Goal: Navigation & Orientation: Find specific page/section

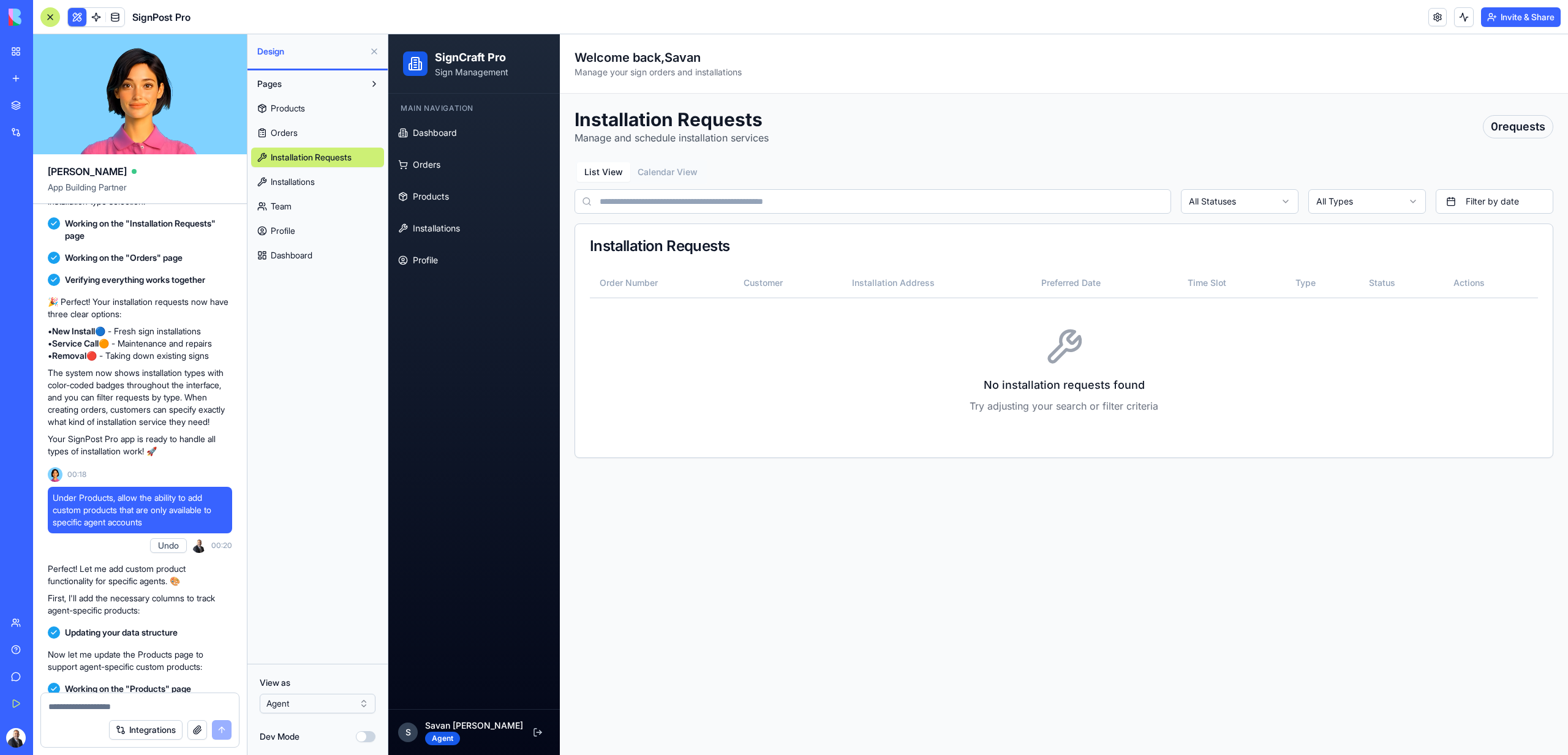
scroll to position [1775, 0]
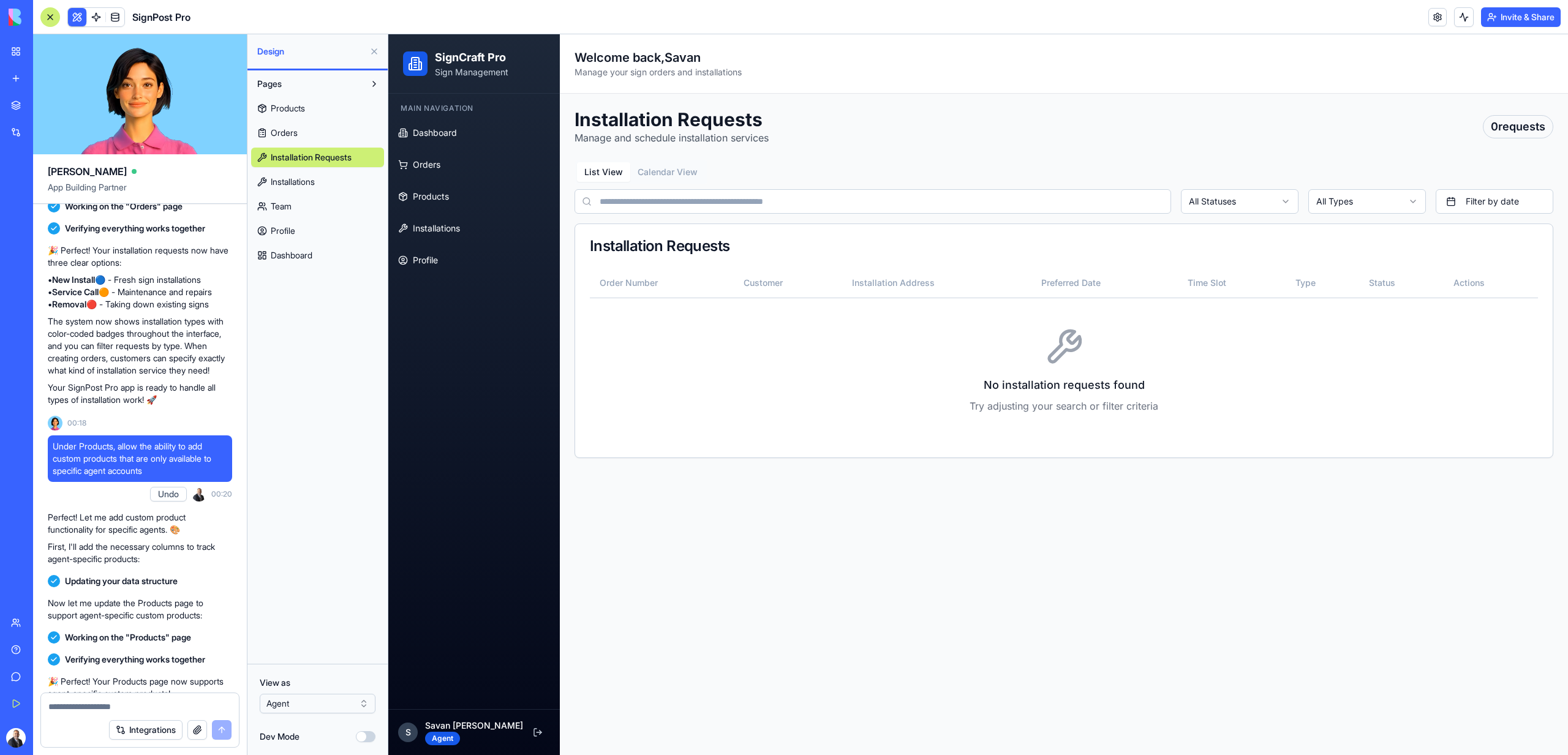
click at [1514, 134] on div "0 requests" at bounding box center [1518, 127] width 71 height 23
click at [319, 238] on link "Profile" at bounding box center [317, 231] width 132 height 19
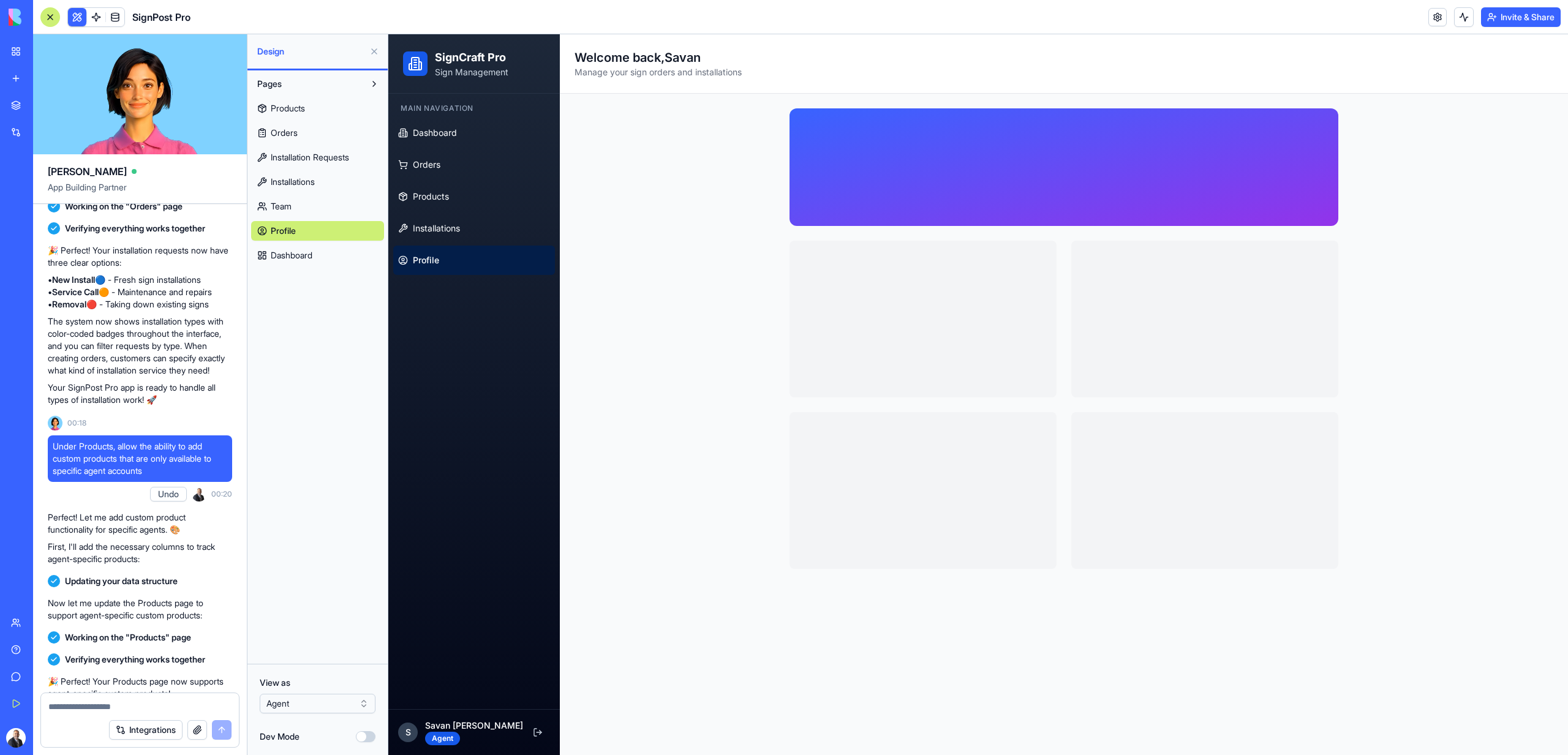
click at [319, 260] on link "Dashboard" at bounding box center [317, 255] width 132 height 19
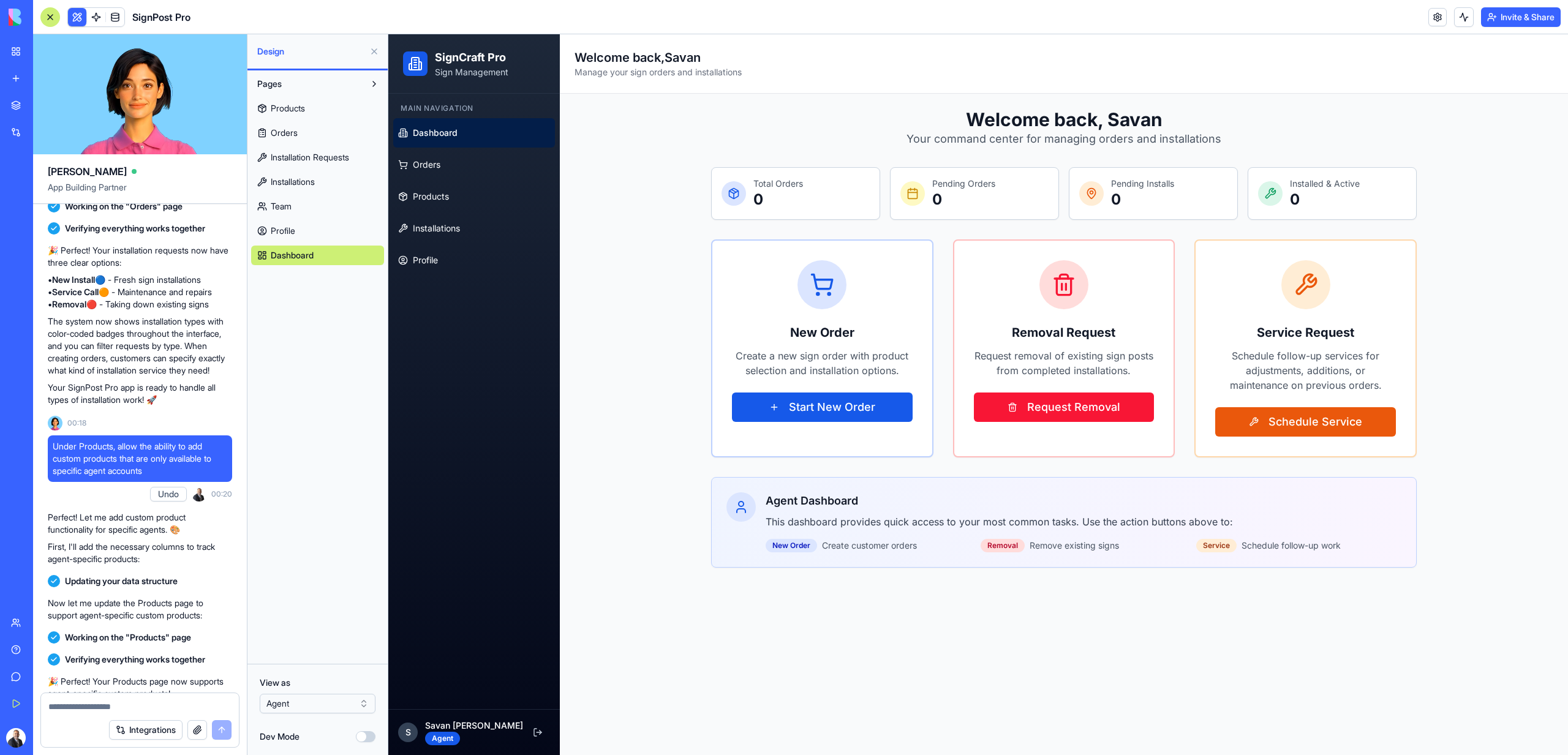
click at [310, 243] on div "Products Orders Installation Requests Installations Team Profile Dashboard" at bounding box center [317, 179] width 132 height 171
click at [297, 232] on link "Profile" at bounding box center [317, 231] width 132 height 19
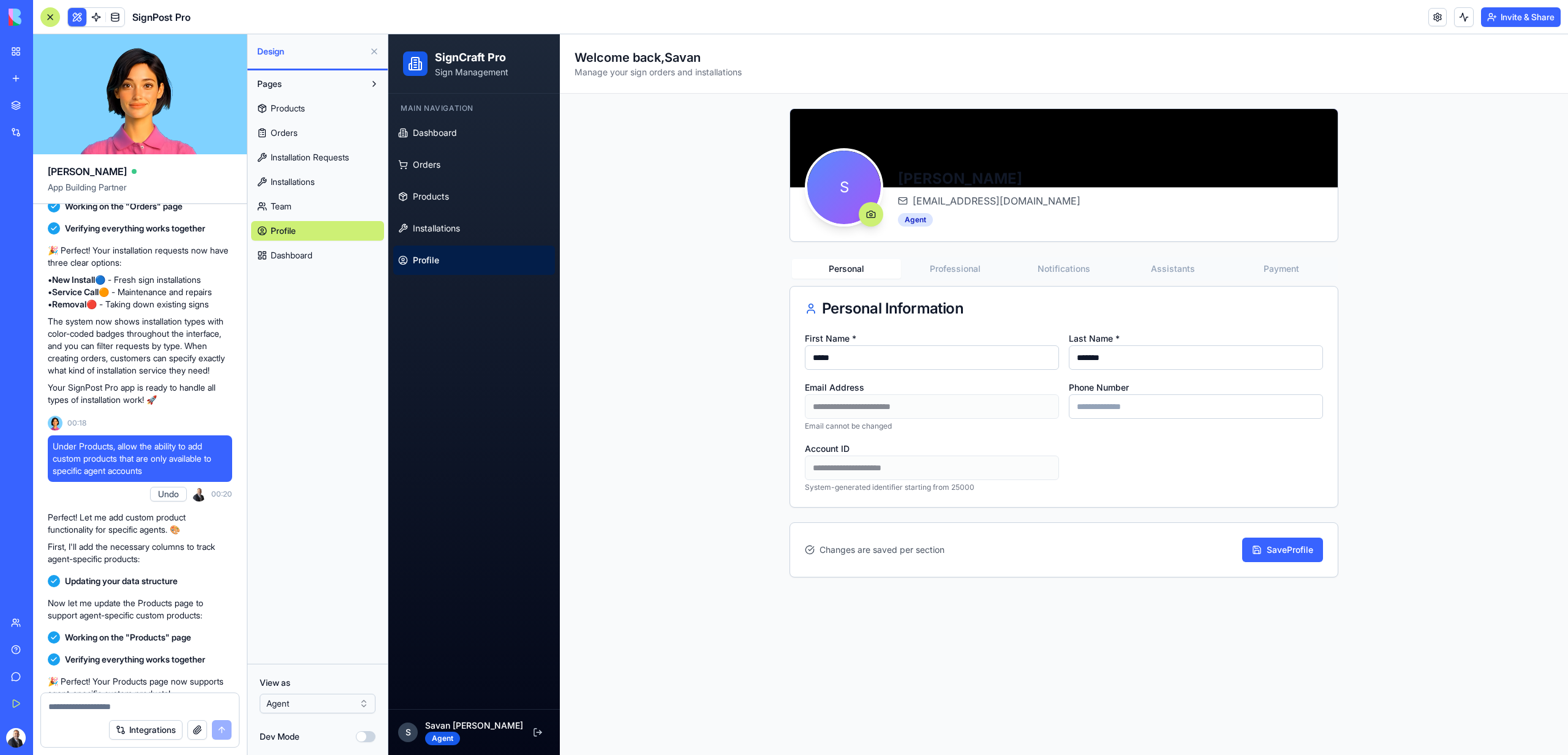
click at [290, 198] on link "Team" at bounding box center [317, 206] width 132 height 19
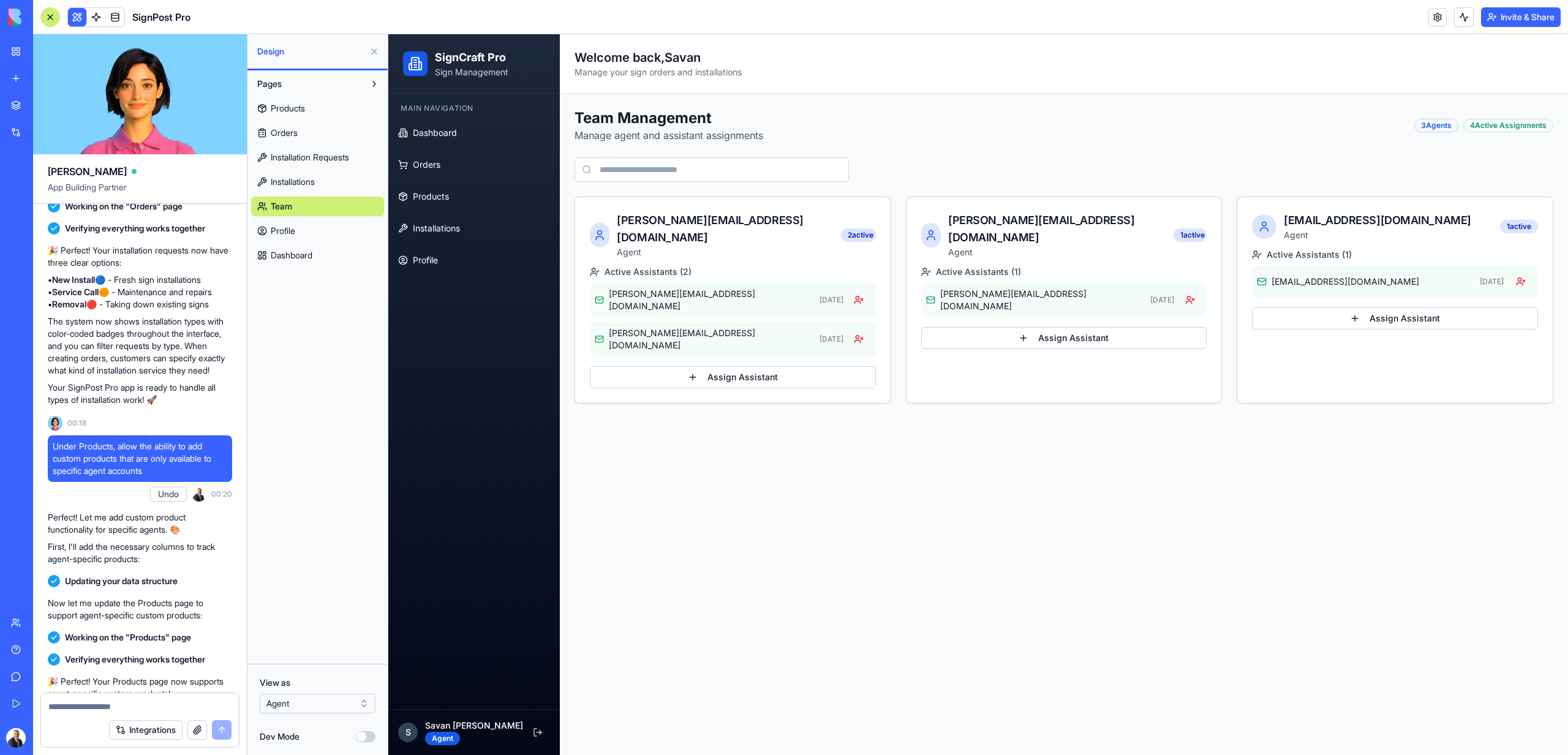
click at [290, 188] on span "Installations" at bounding box center [293, 182] width 44 height 13
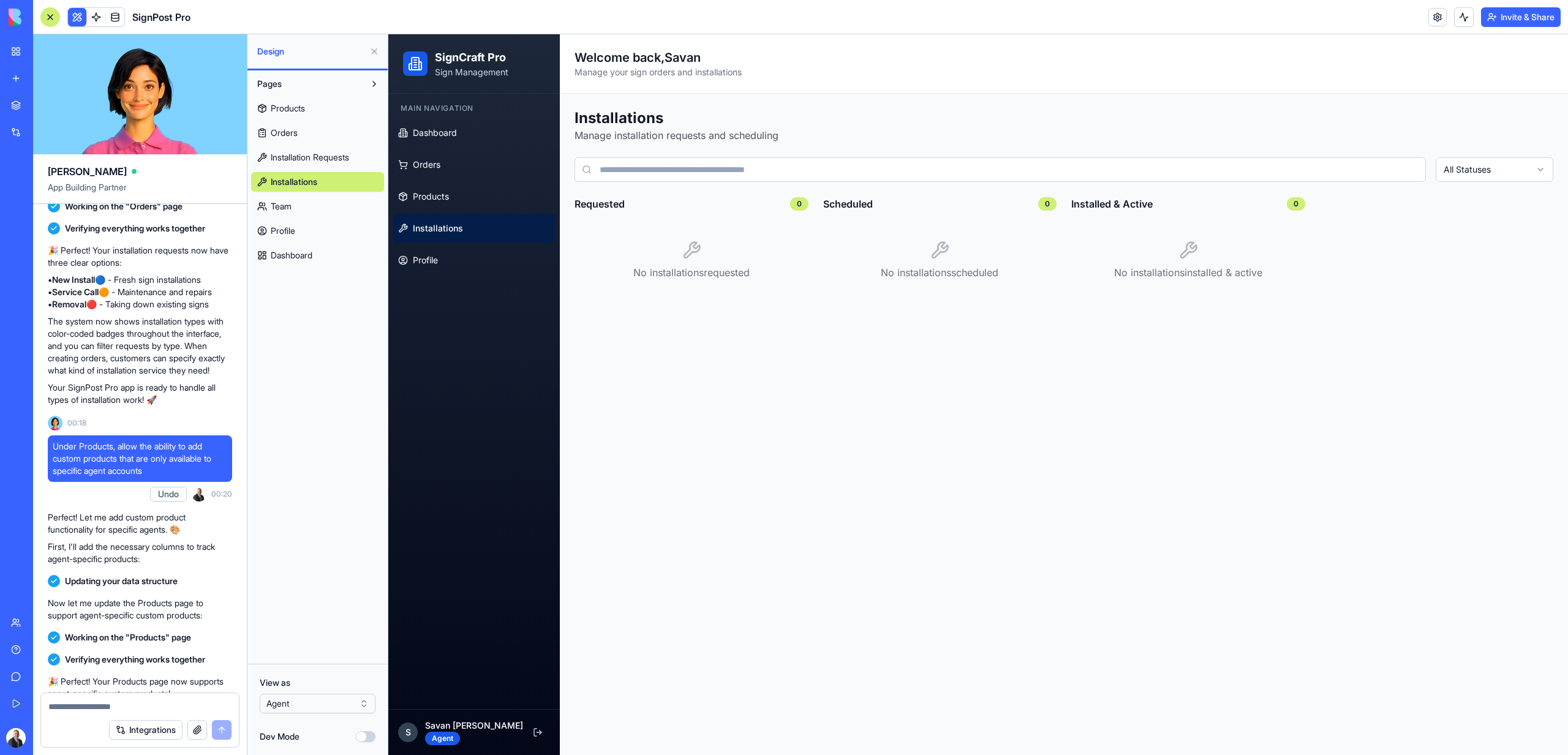
click at [292, 170] on div "Products Orders Installation Requests Installations Team Profile Dashboard" at bounding box center [317, 179] width 132 height 171
click at [292, 161] on span "Installation Requests" at bounding box center [309, 158] width 78 height 13
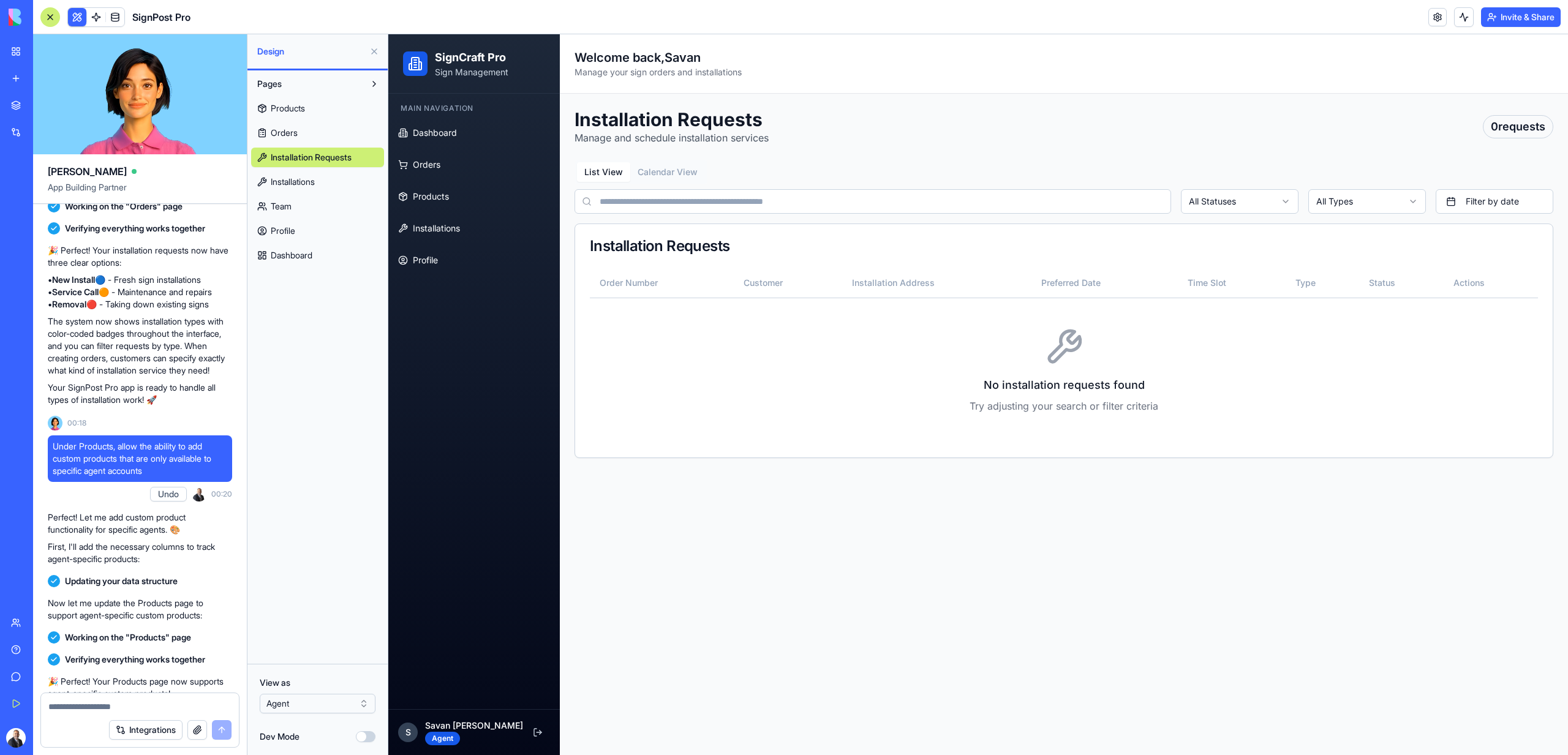
click at [294, 130] on span "Orders" at bounding box center [284, 132] width 27 height 13
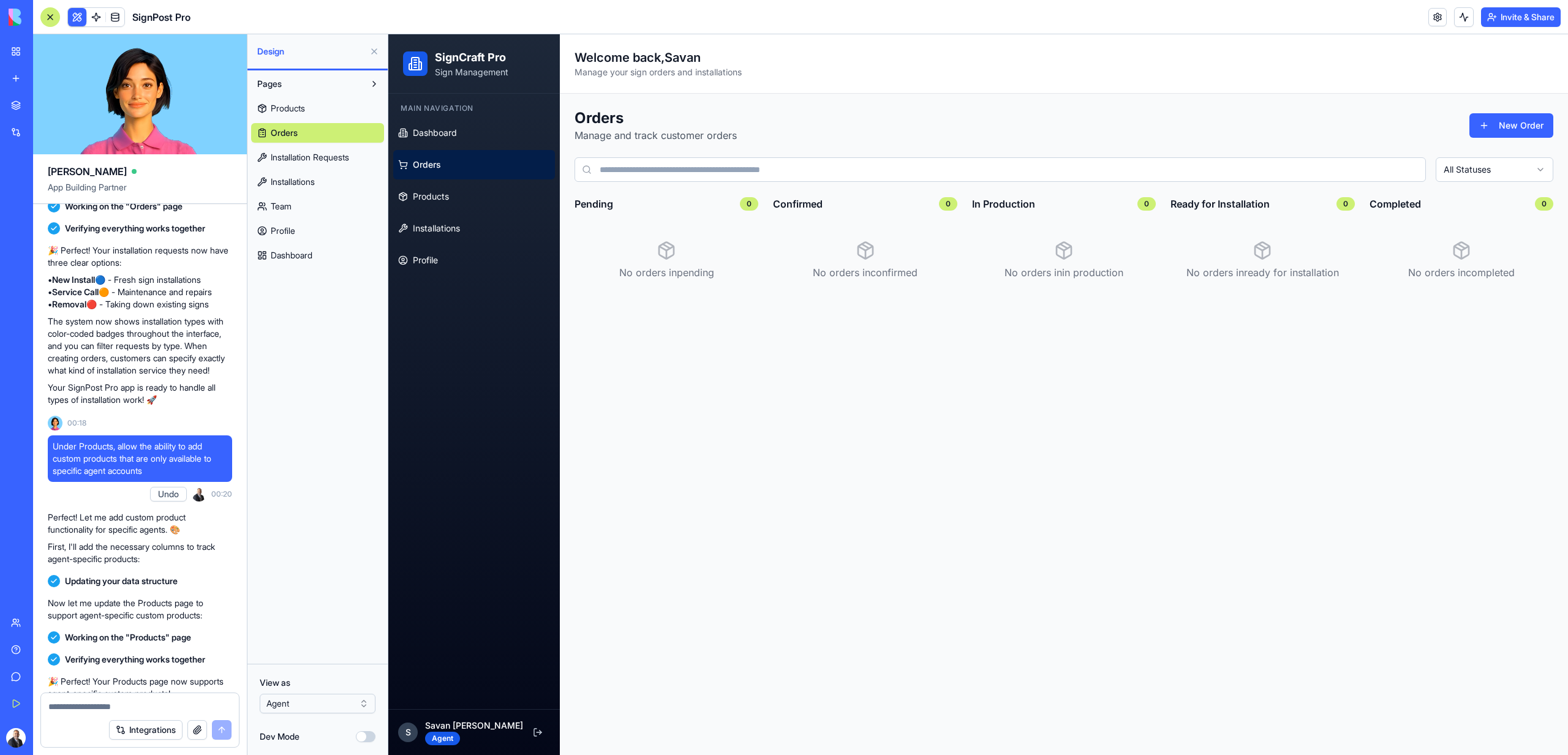
click at [292, 111] on span "Products" at bounding box center [287, 108] width 34 height 13
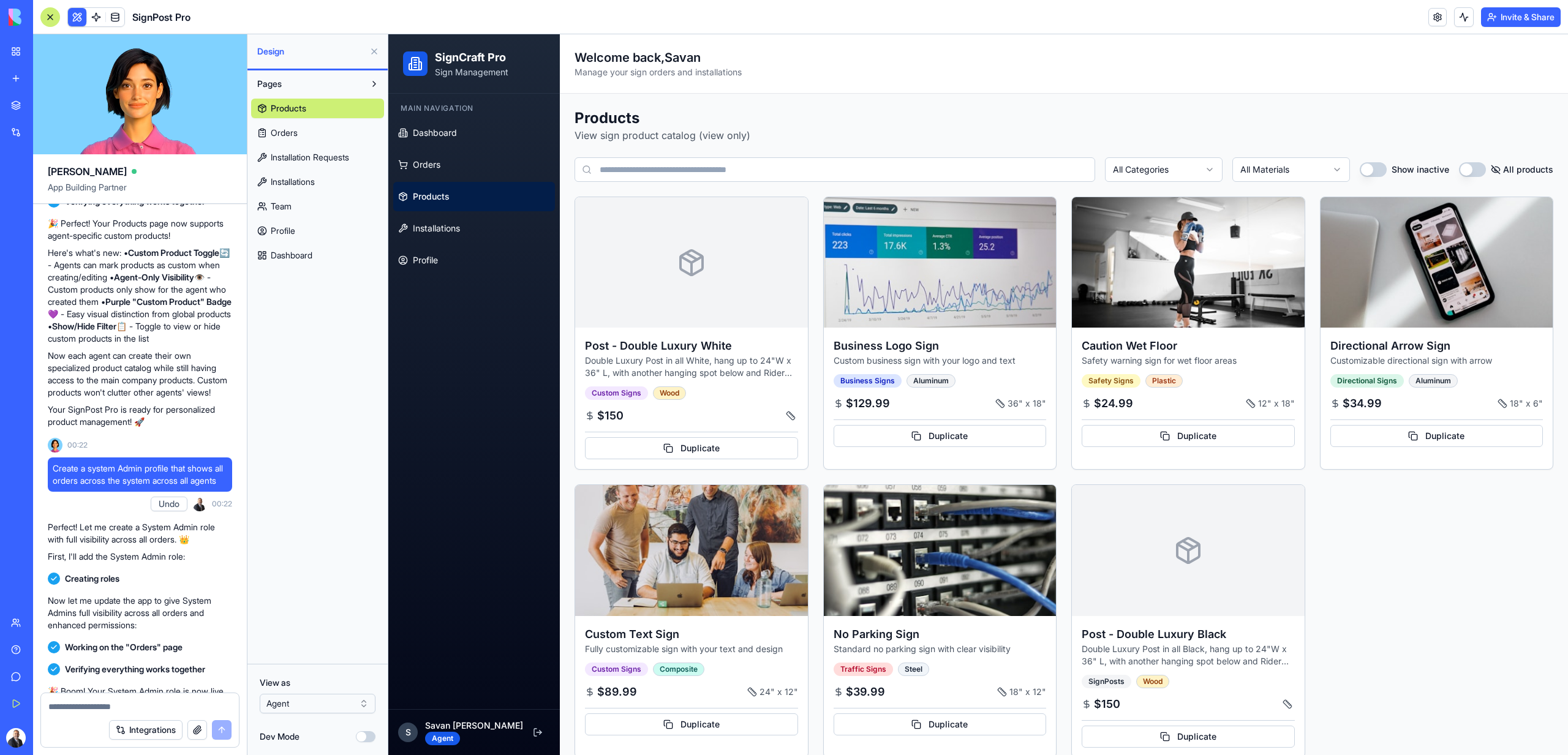
scroll to position [2245, 0]
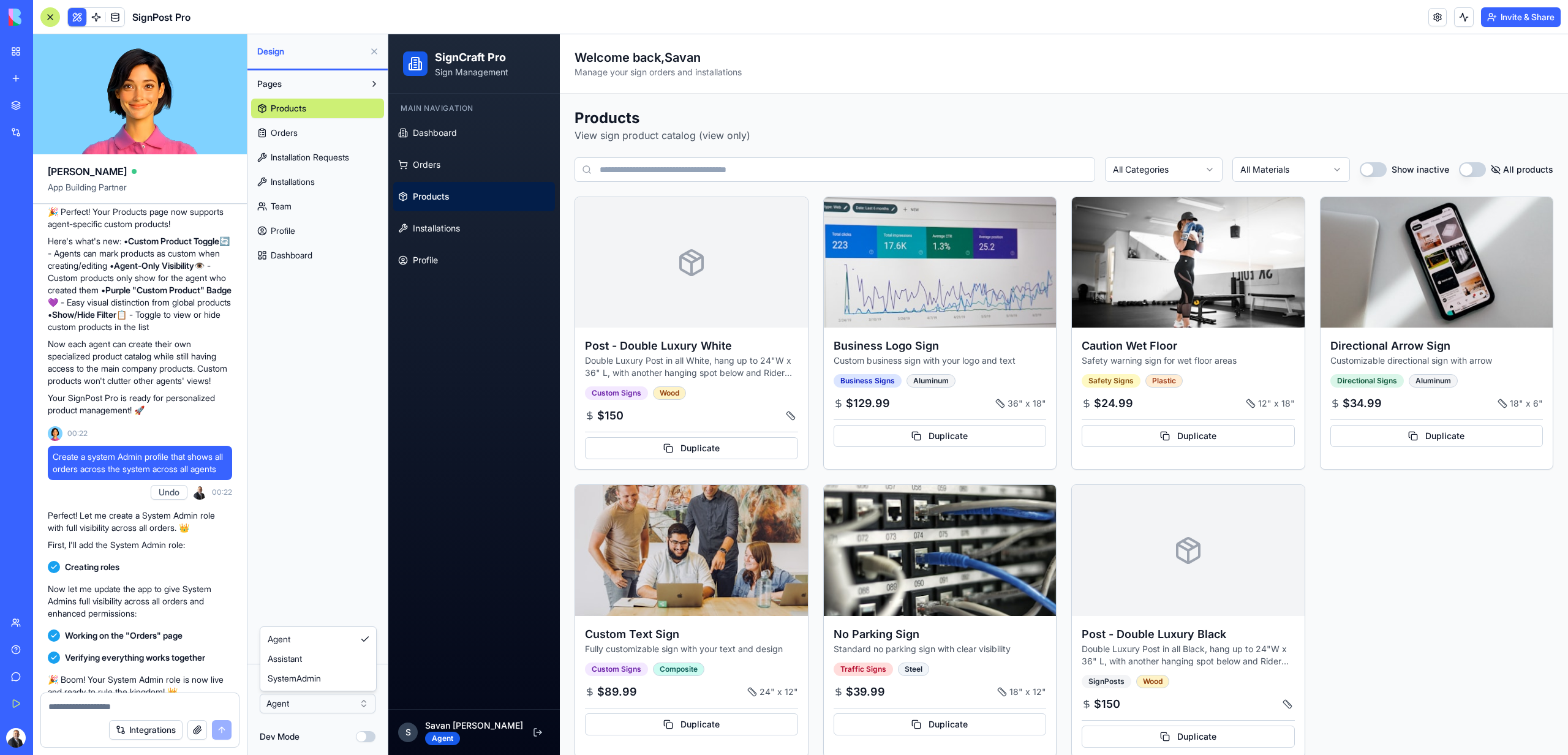
click at [319, 708] on html "BETA My Workspace New app Marketplace Integrations Recent SignPost Pro RealEsta…" at bounding box center [784, 377] width 1568 height 755
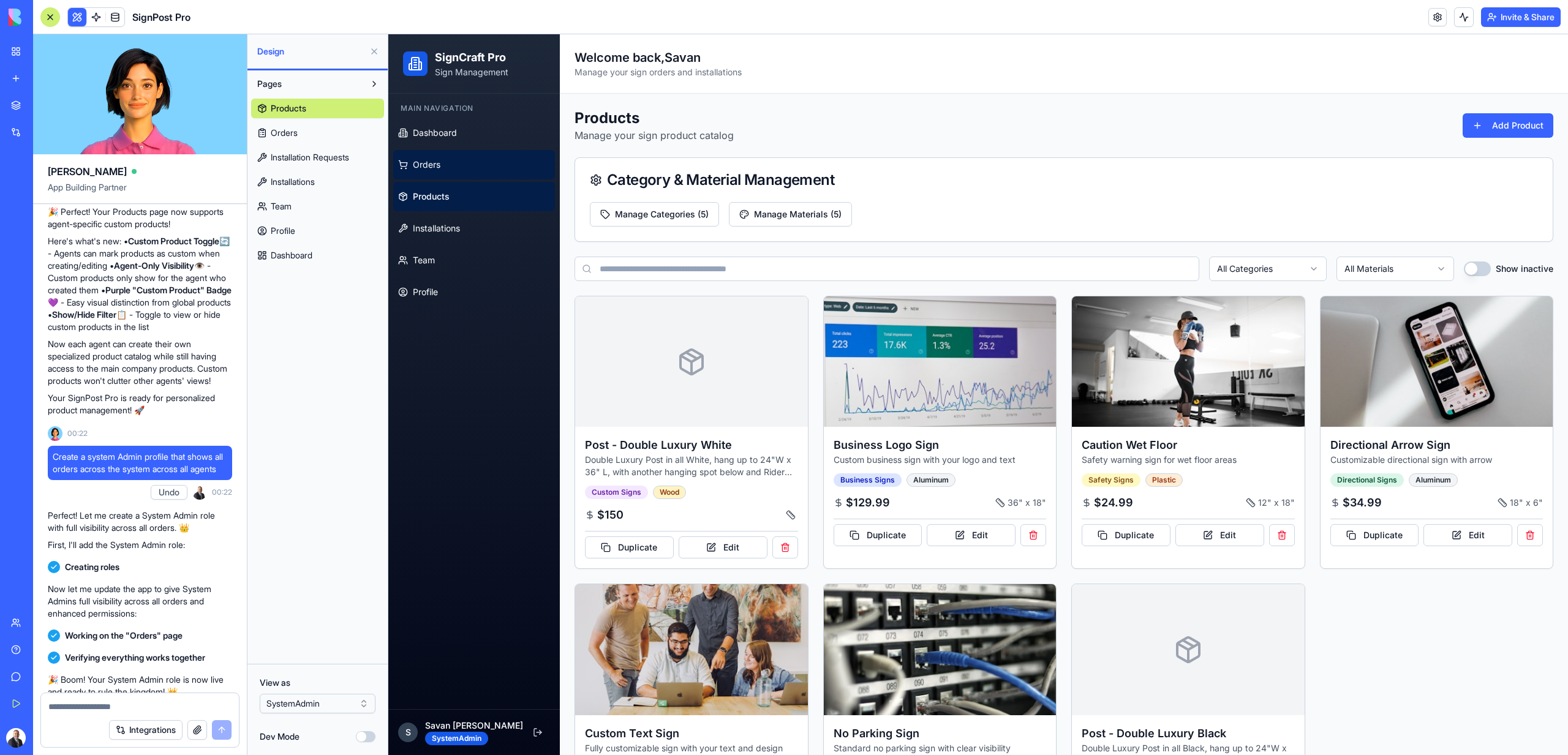
click at [435, 170] on span "Orders" at bounding box center [426, 164] width 28 height 13
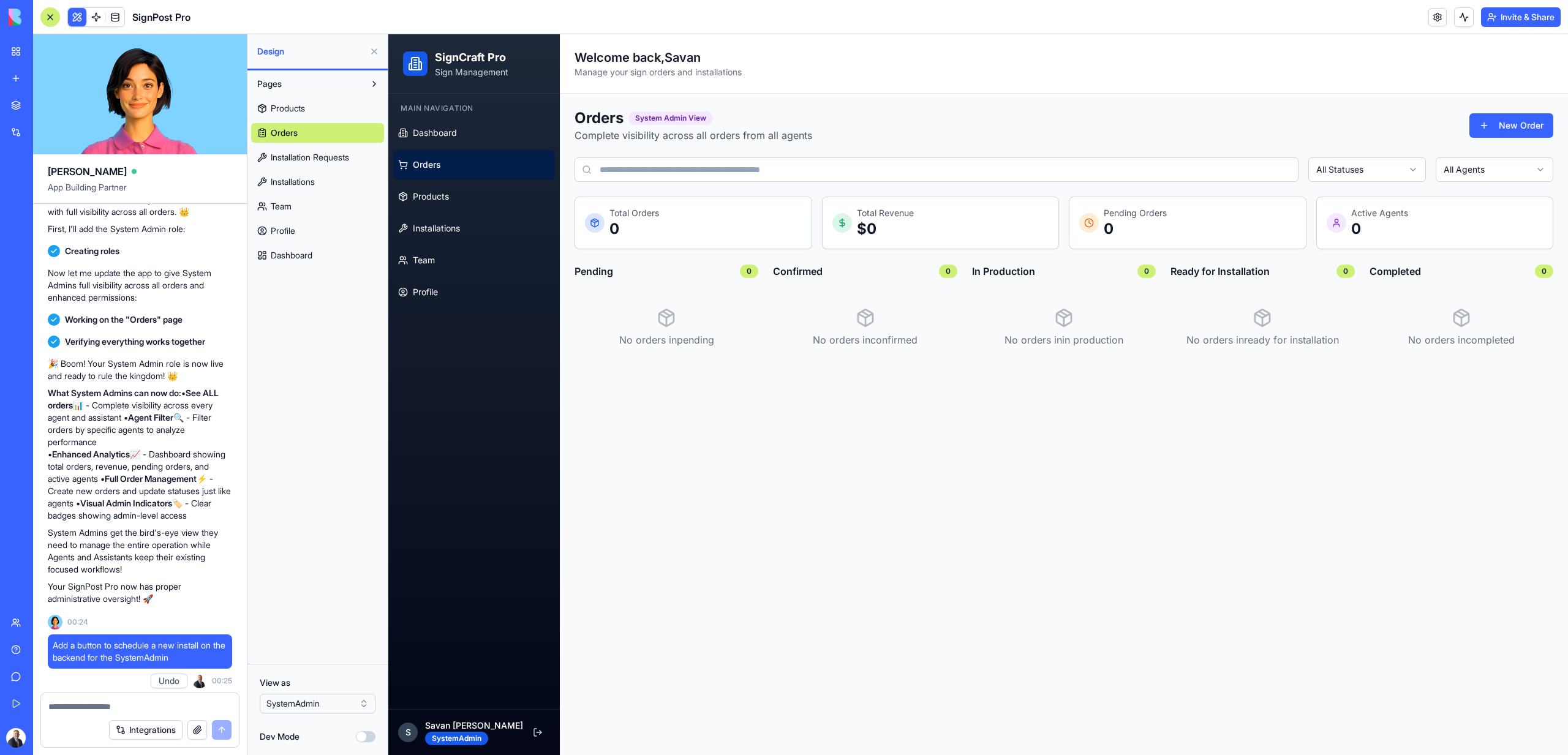
scroll to position [2762, 0]
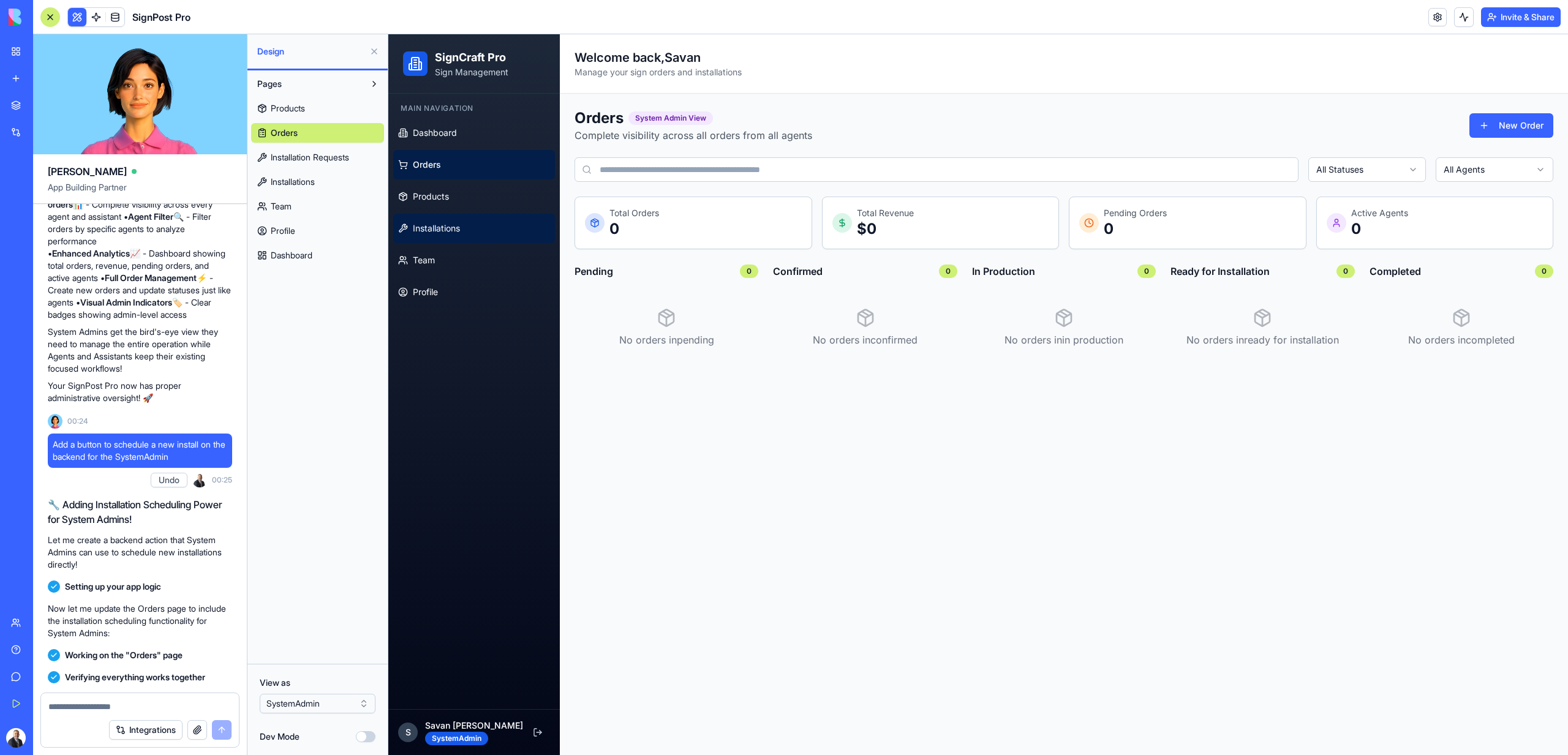
click at [443, 237] on link "Installations" at bounding box center [474, 228] width 161 height 29
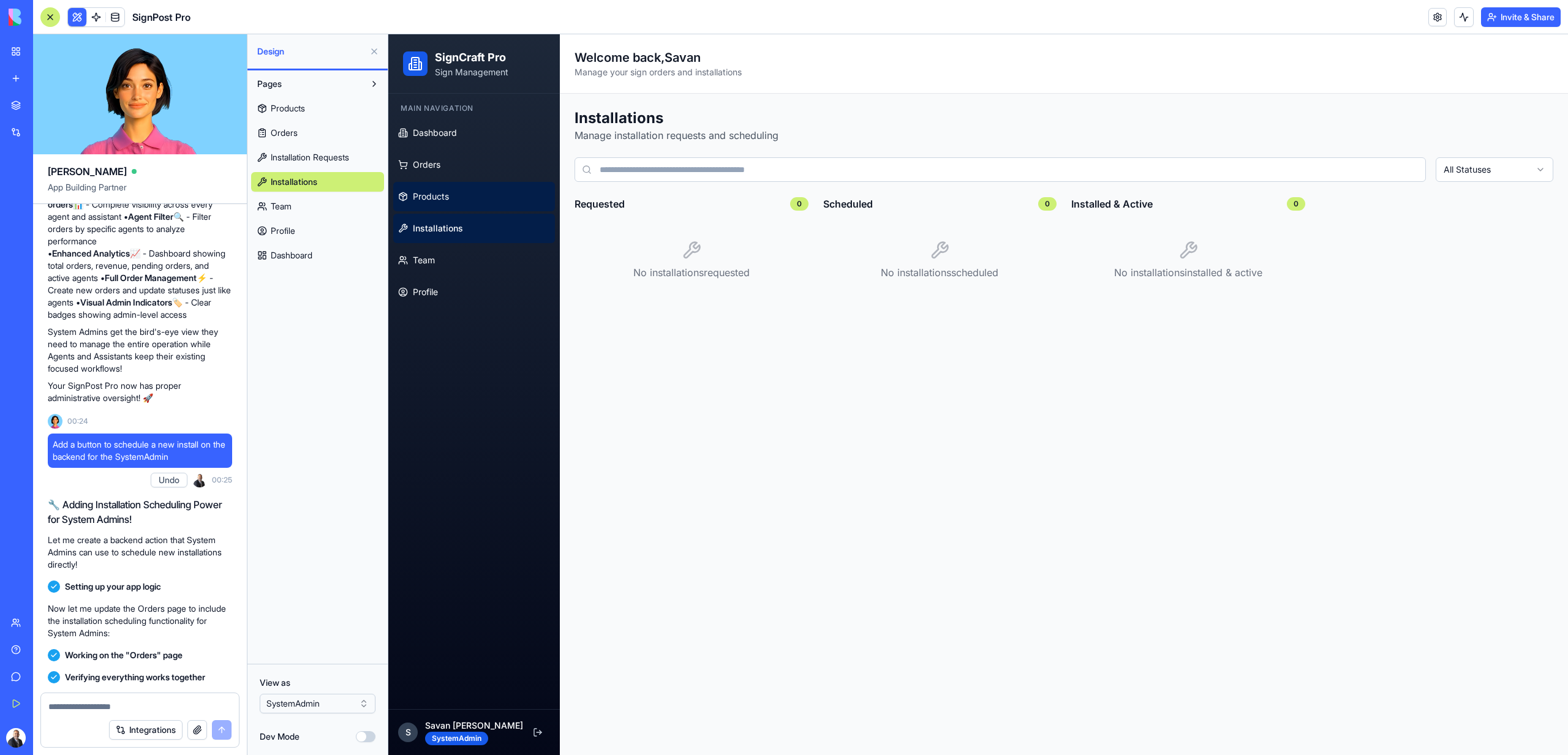
click at [451, 197] on link "Products" at bounding box center [474, 196] width 161 height 29
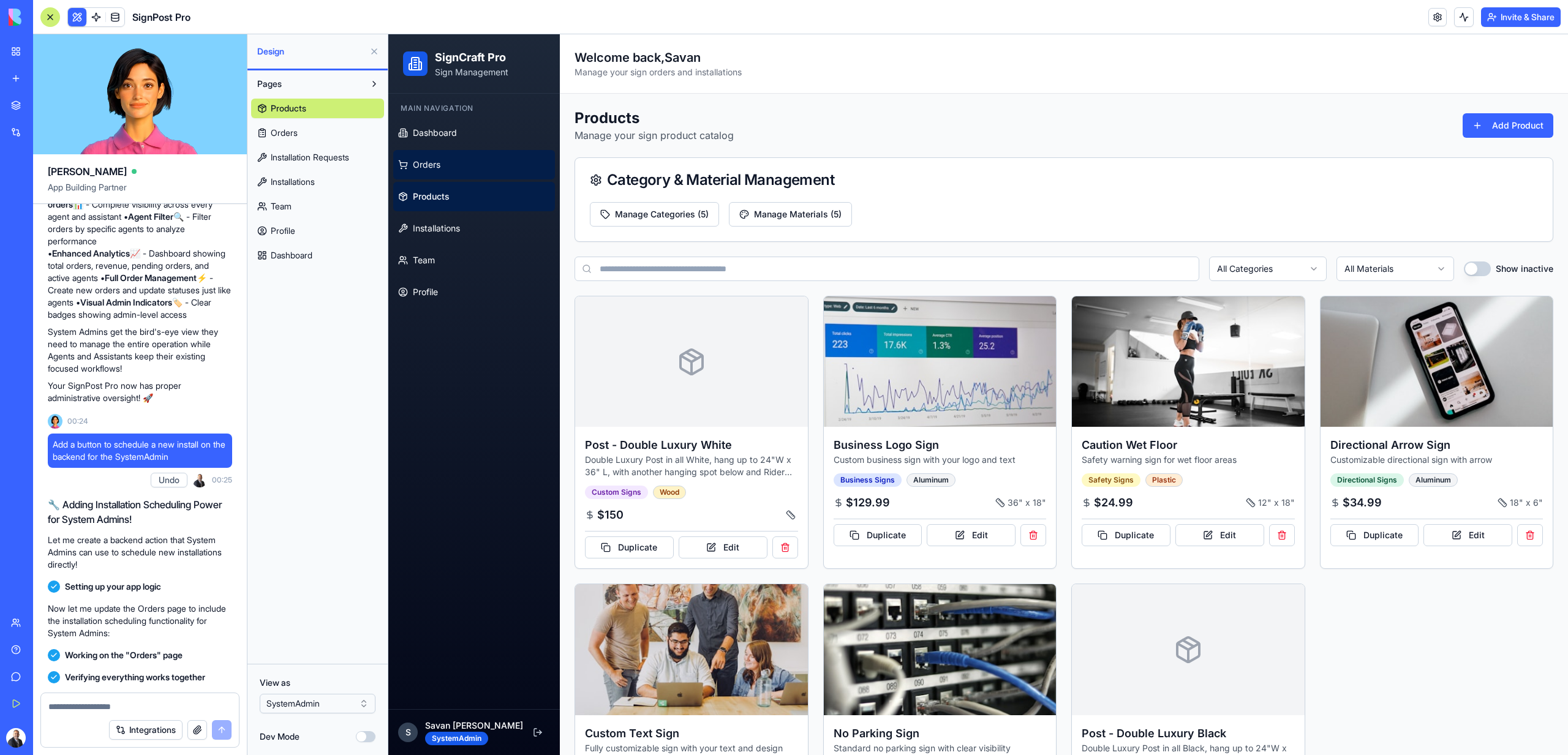
click at [444, 166] on link "Orders" at bounding box center [474, 164] width 161 height 29
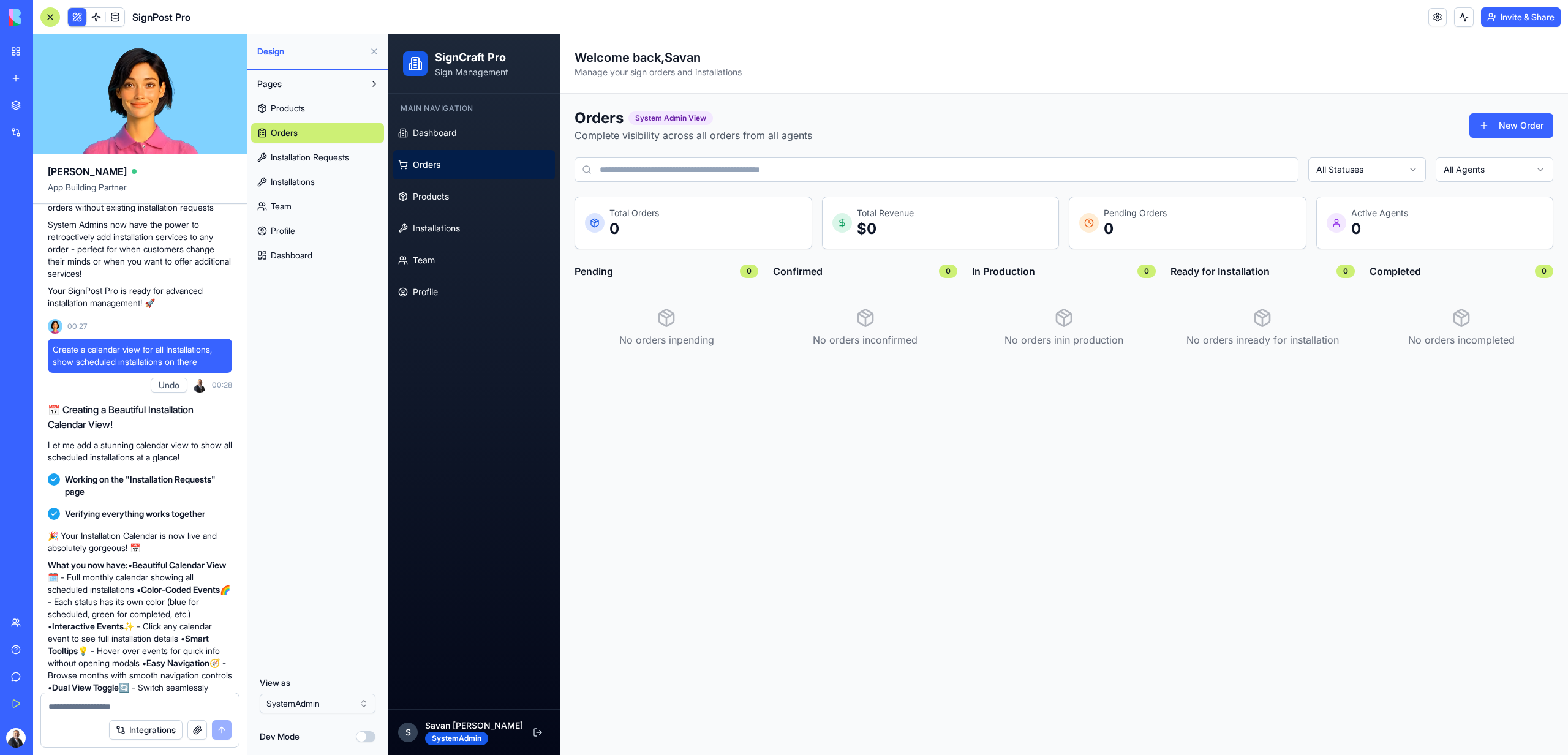
scroll to position [3544, 0]
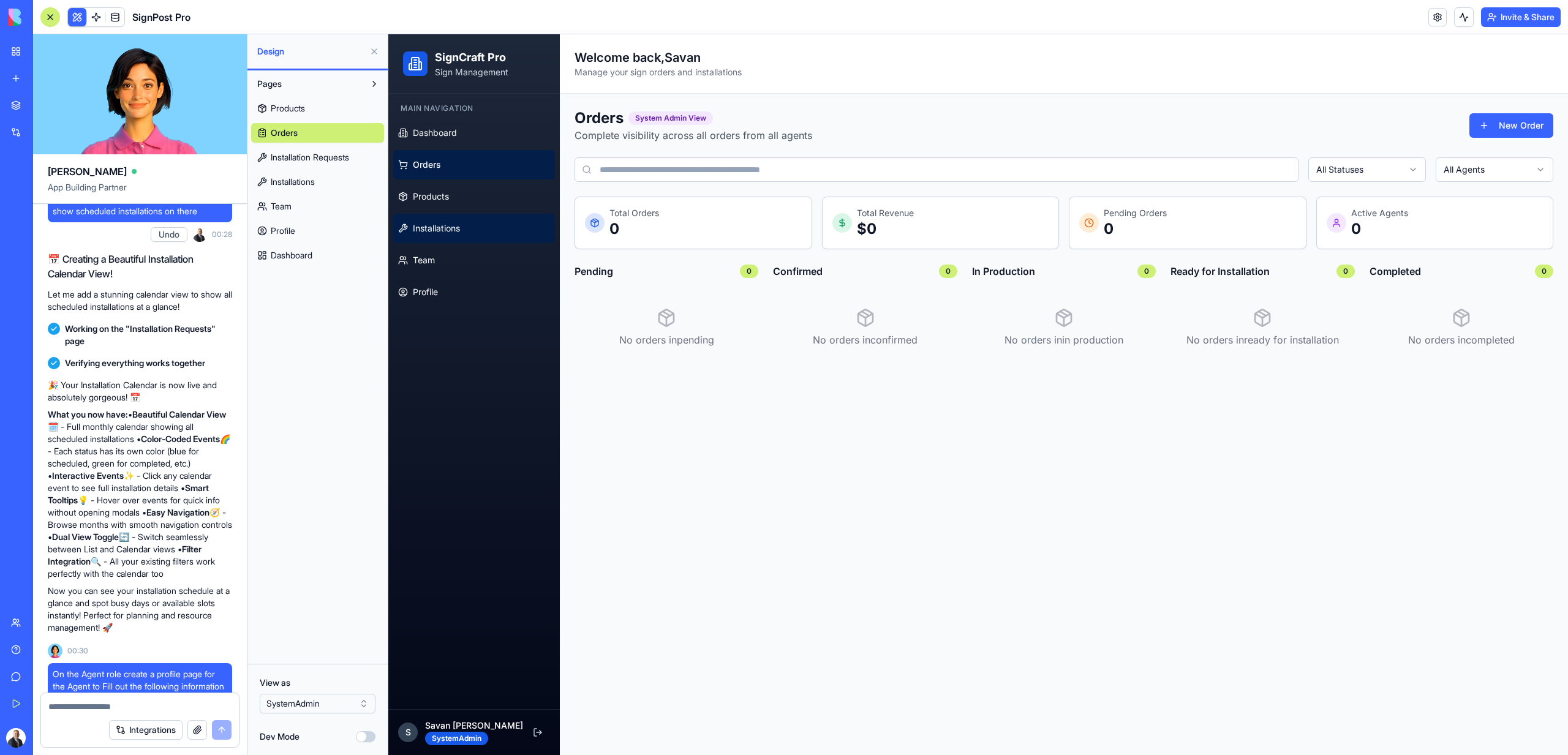
click at [434, 236] on link "Installations" at bounding box center [474, 228] width 161 height 29
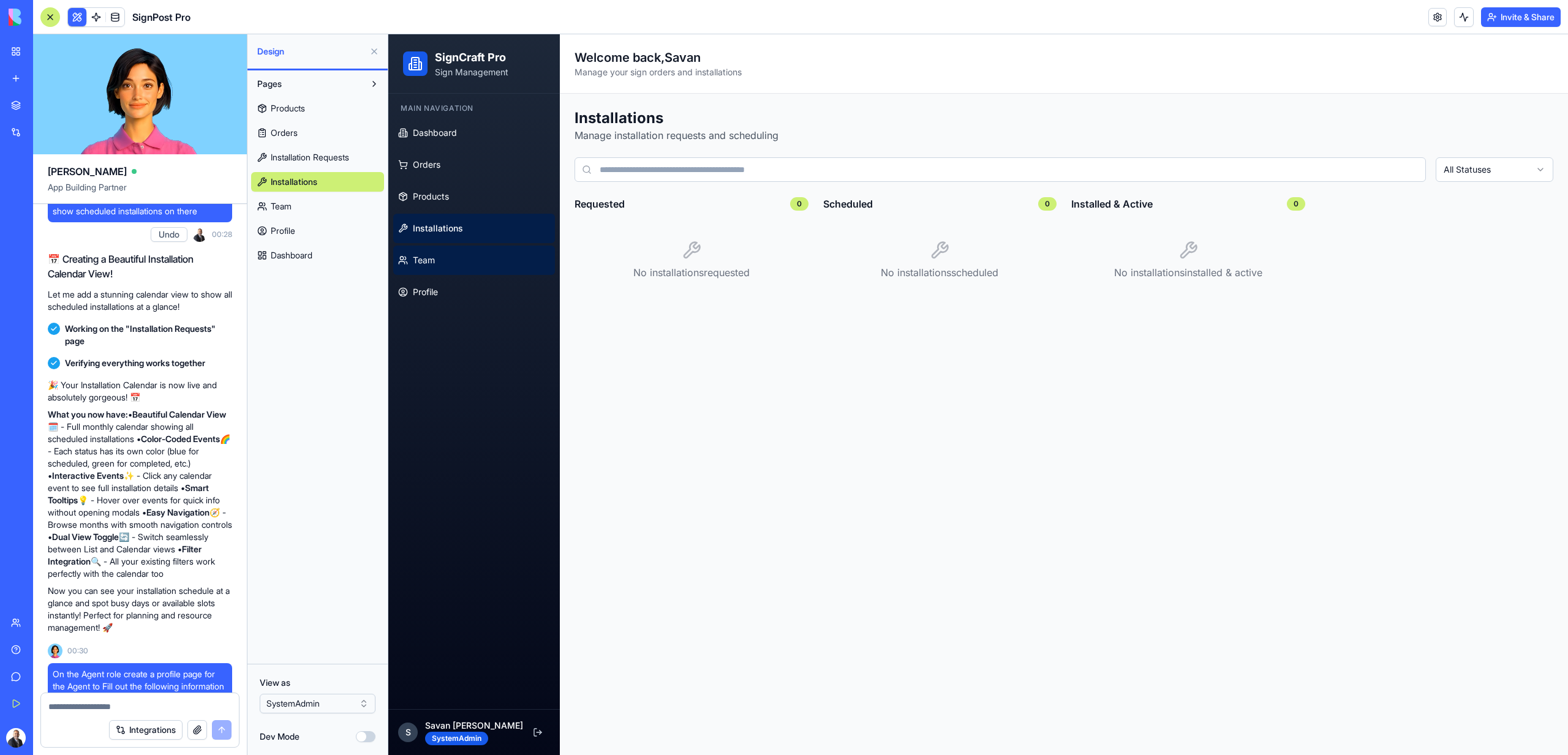
click at [436, 263] on link "Team" at bounding box center [474, 260] width 161 height 29
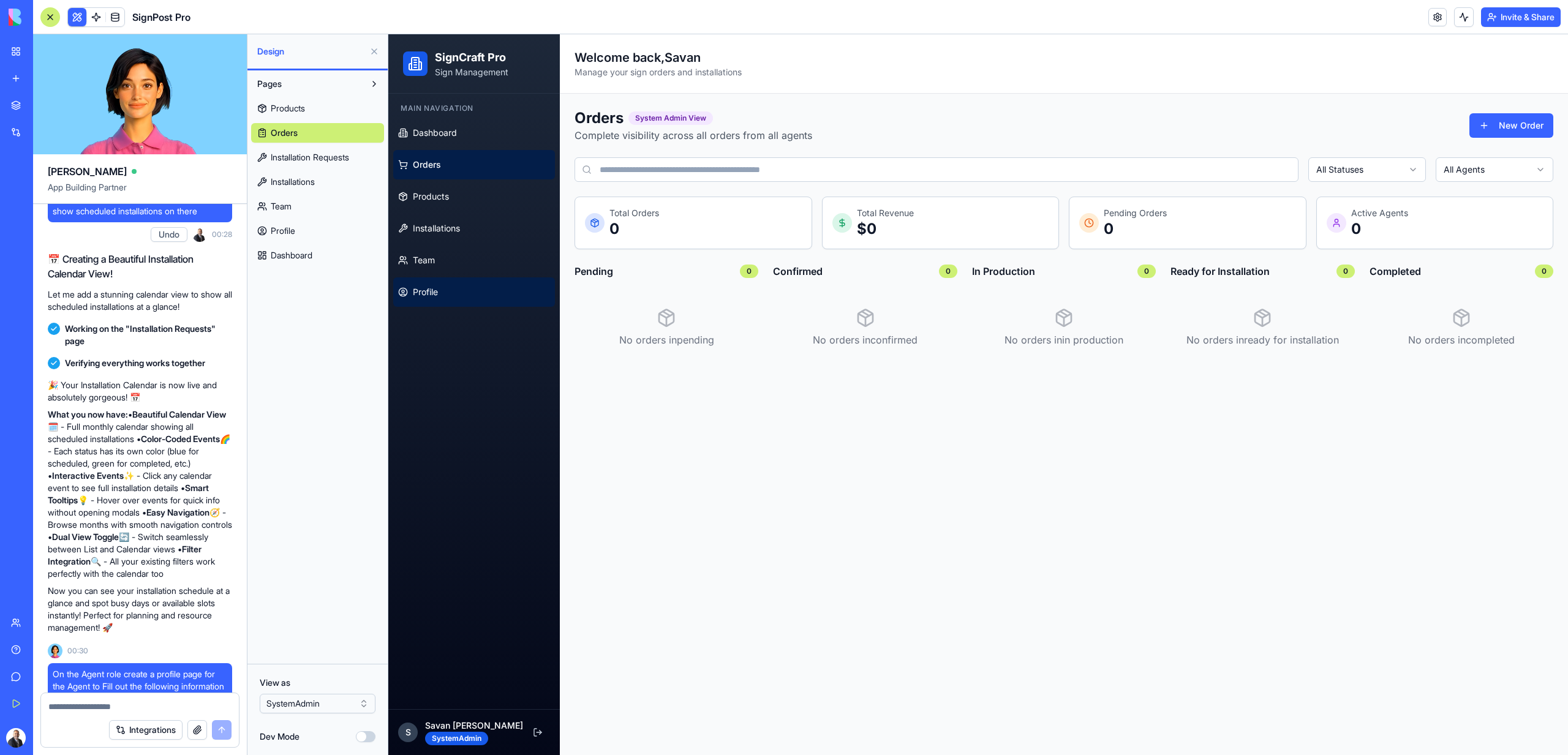
click at [436, 288] on span "Profile" at bounding box center [425, 292] width 25 height 13
click at [284, 263] on link "Dashboard" at bounding box center [317, 255] width 132 height 19
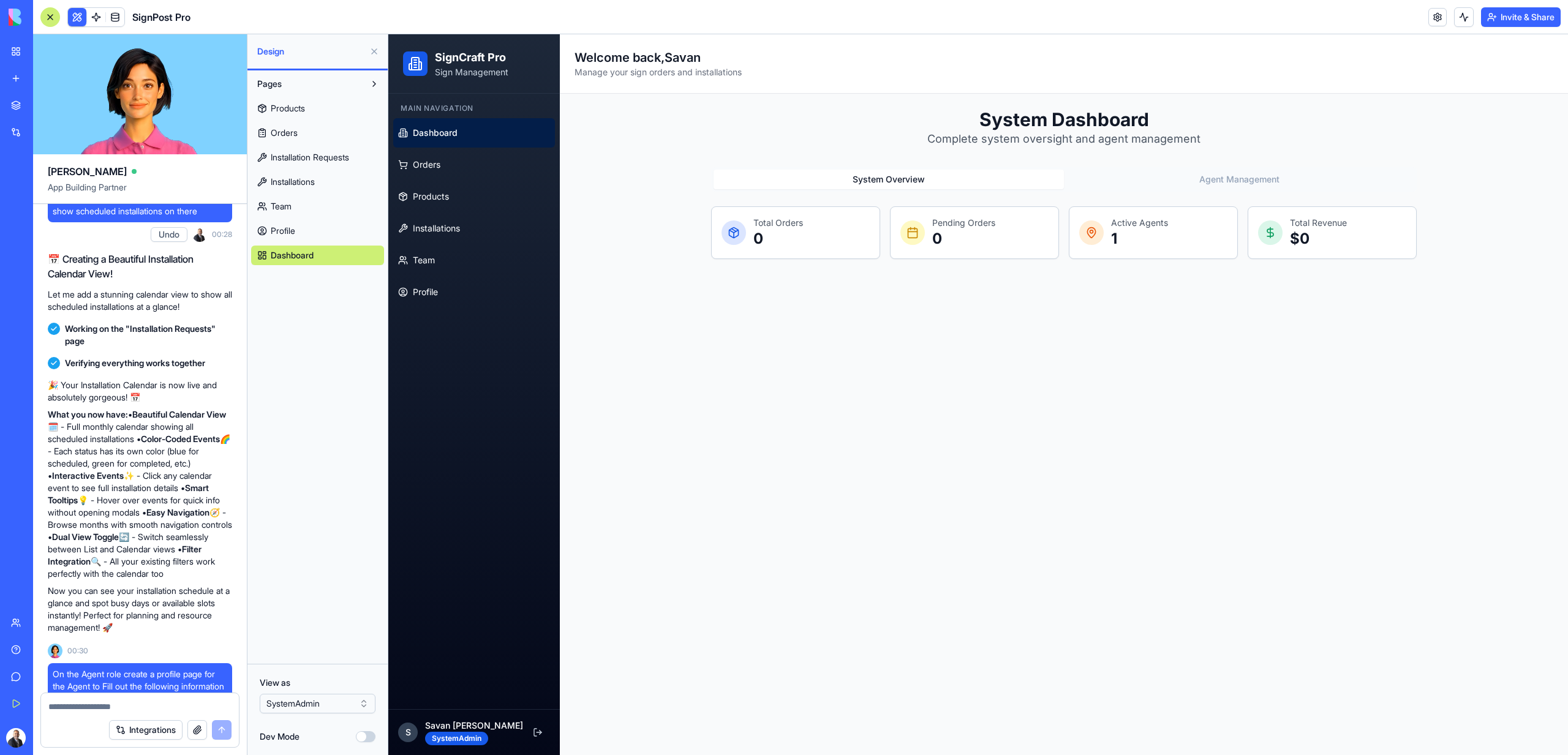
click at [278, 114] on link "Products" at bounding box center [317, 108] width 132 height 19
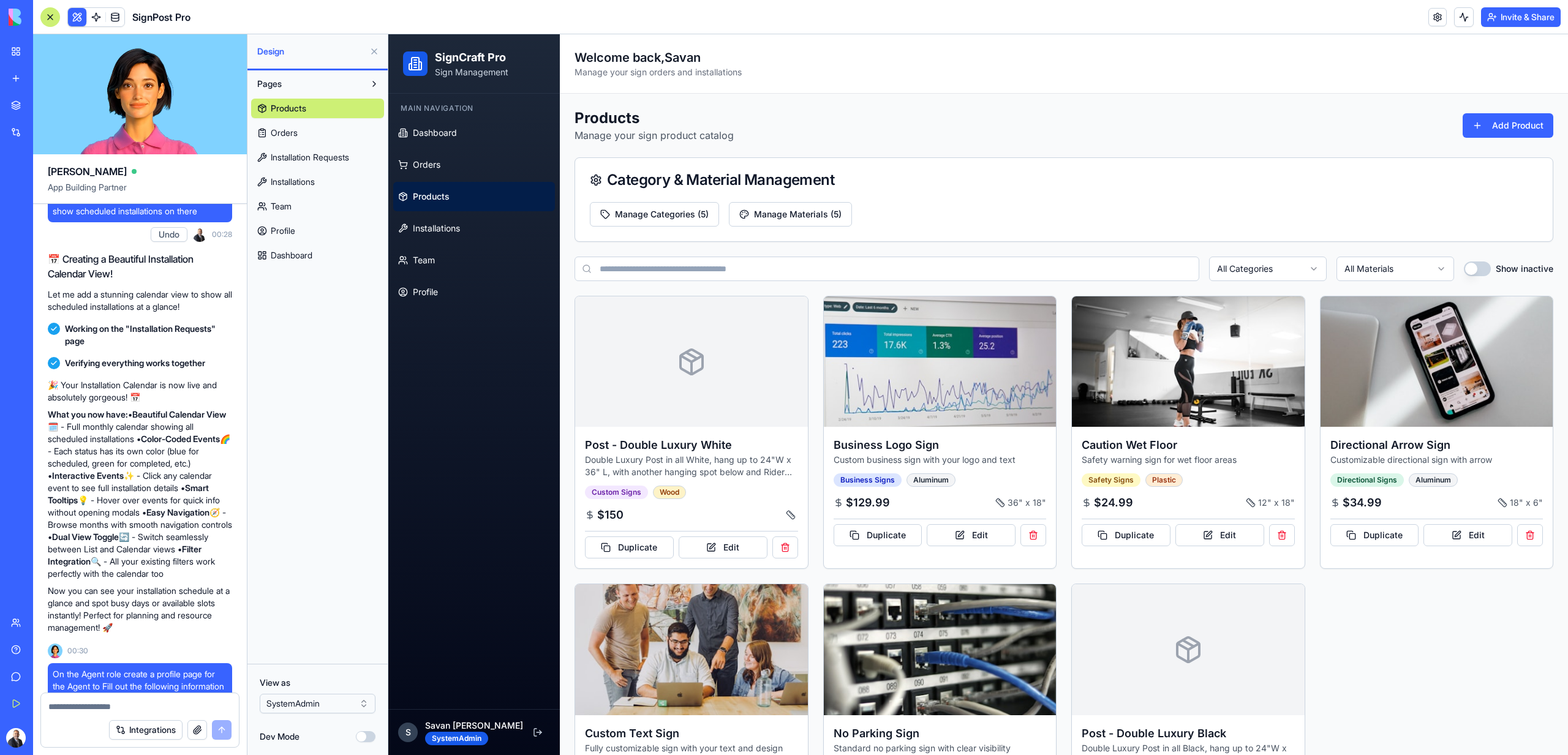
click at [278, 133] on span "Orders" at bounding box center [284, 132] width 27 height 13
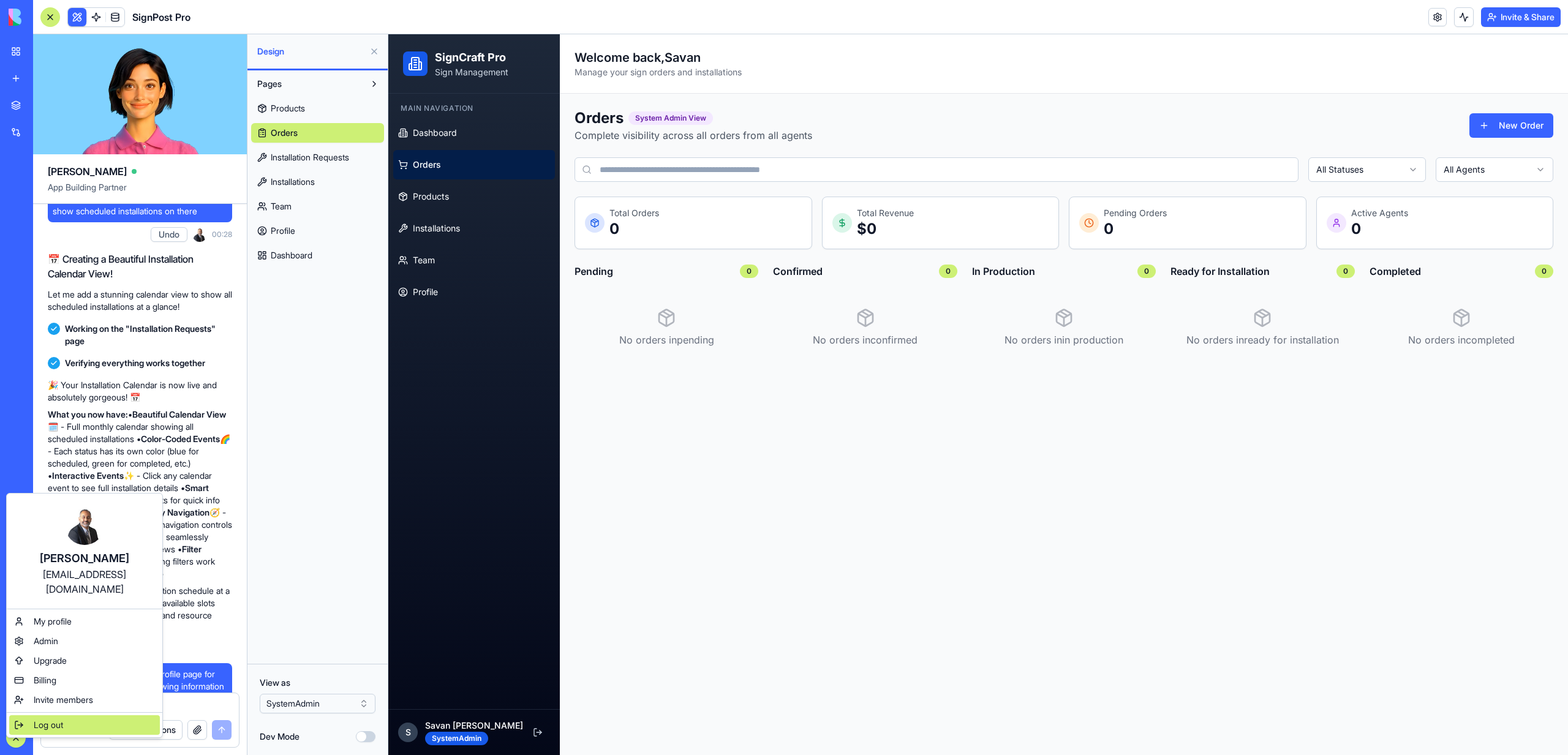
click at [28, 715] on div "Log out" at bounding box center [85, 725] width 151 height 19
